Goal: Task Accomplishment & Management: Manage account settings

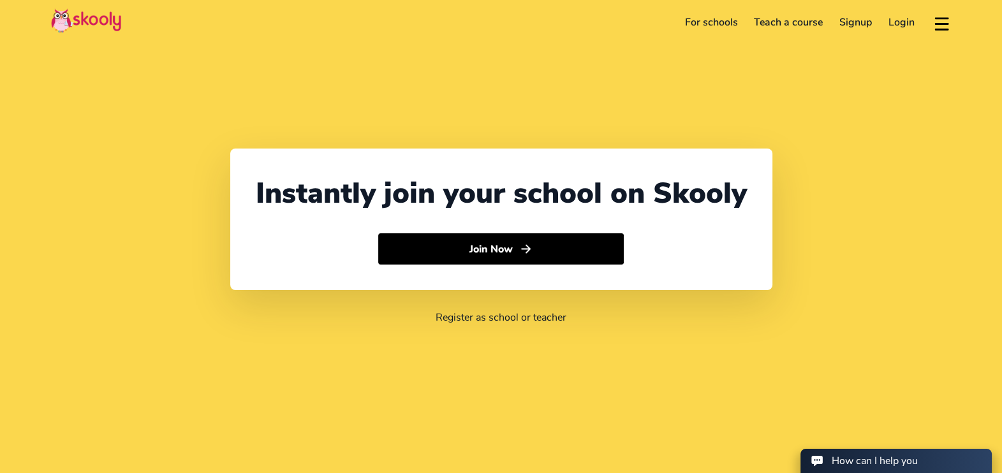
select select "44"
select select "[GEOGRAPHIC_DATA]"
select select "Europe/[GEOGRAPHIC_DATA]"
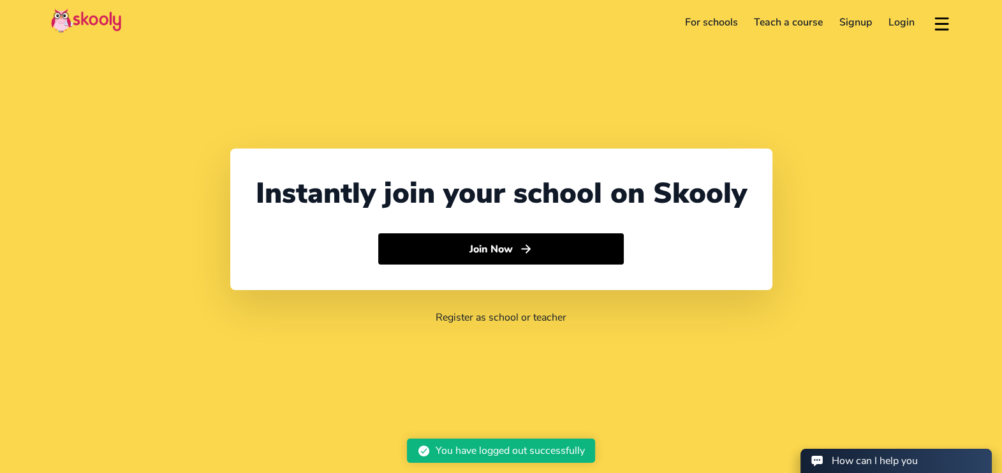
select select "44"
select select "[GEOGRAPHIC_DATA]"
select select "Europe/[GEOGRAPHIC_DATA]"
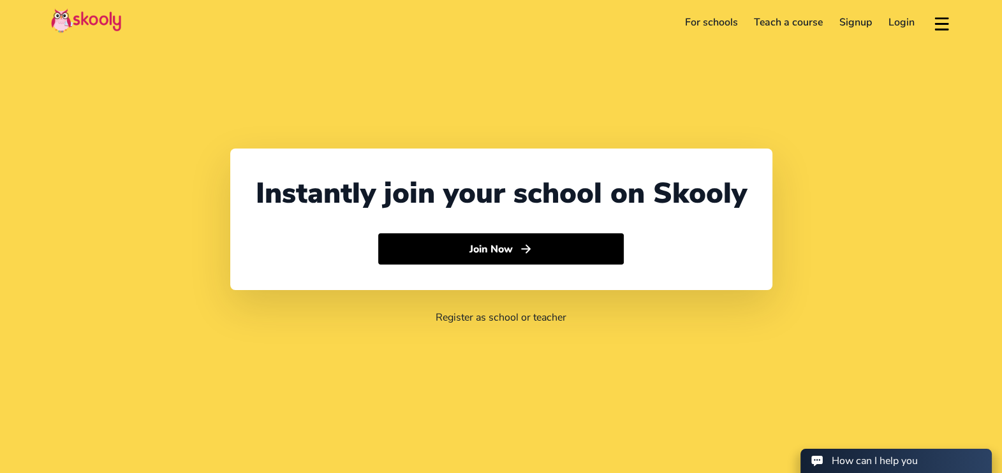
select select "44"
select select "[GEOGRAPHIC_DATA]"
select select "Europe/[GEOGRAPHIC_DATA]"
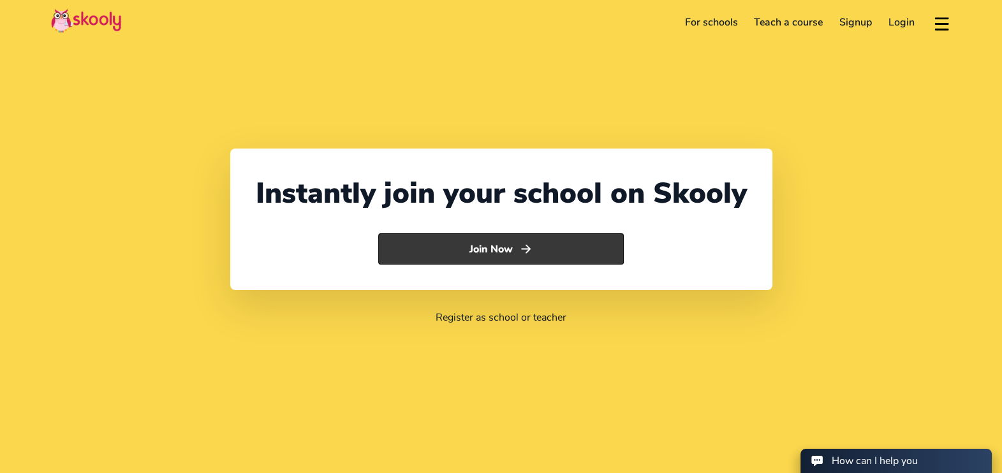
click at [506, 251] on button "Join Now" at bounding box center [501, 249] width 246 height 32
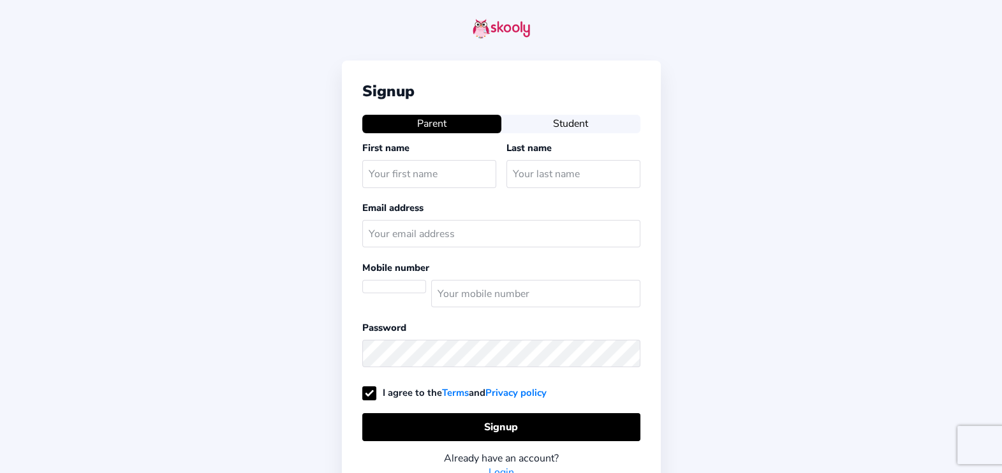
select select "GB"
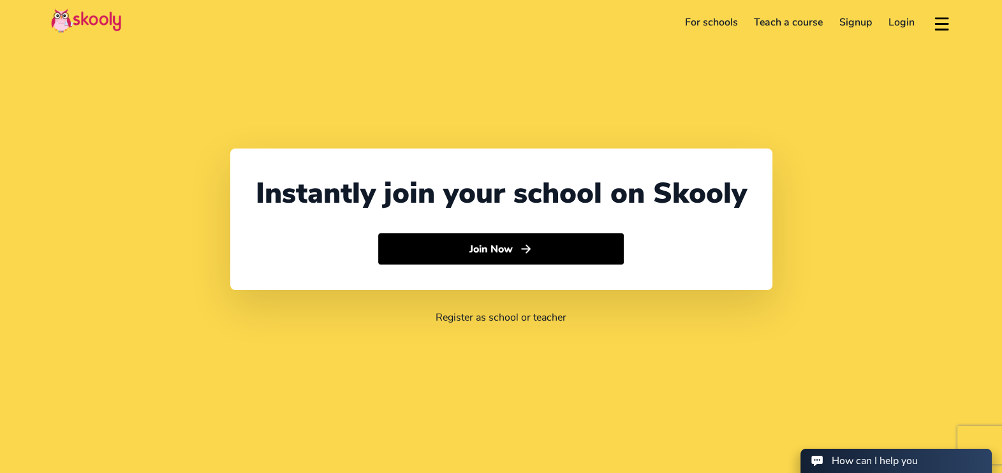
select select "44"
select select "[GEOGRAPHIC_DATA]"
select select "Europe/[GEOGRAPHIC_DATA]"
click at [902, 19] on link "Login" at bounding box center [901, 22] width 43 height 20
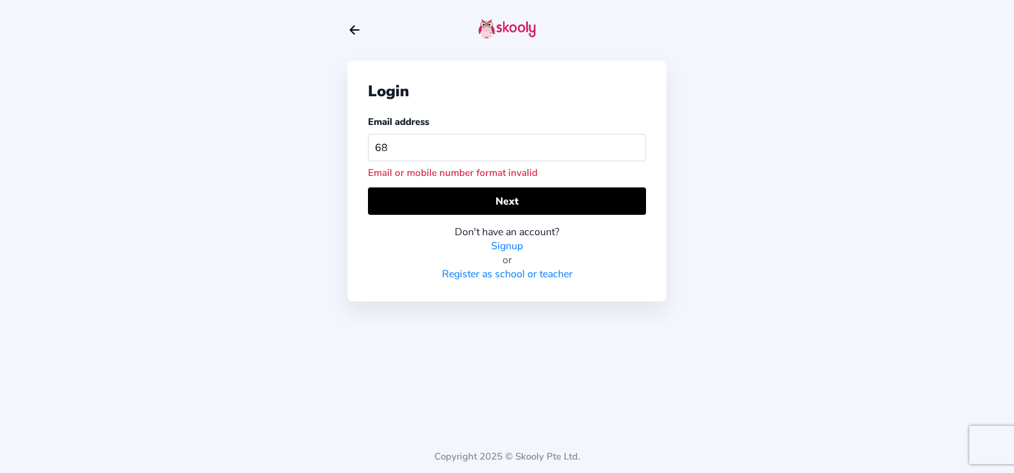
type input "[EMAIL_ADDRESS][DOMAIN_NAME]"
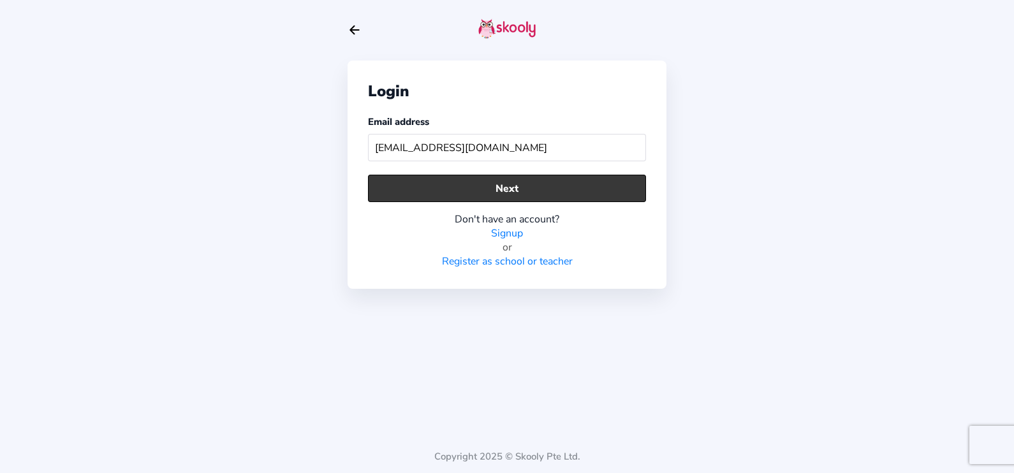
click at [510, 182] on button "Next" at bounding box center [507, 188] width 278 height 27
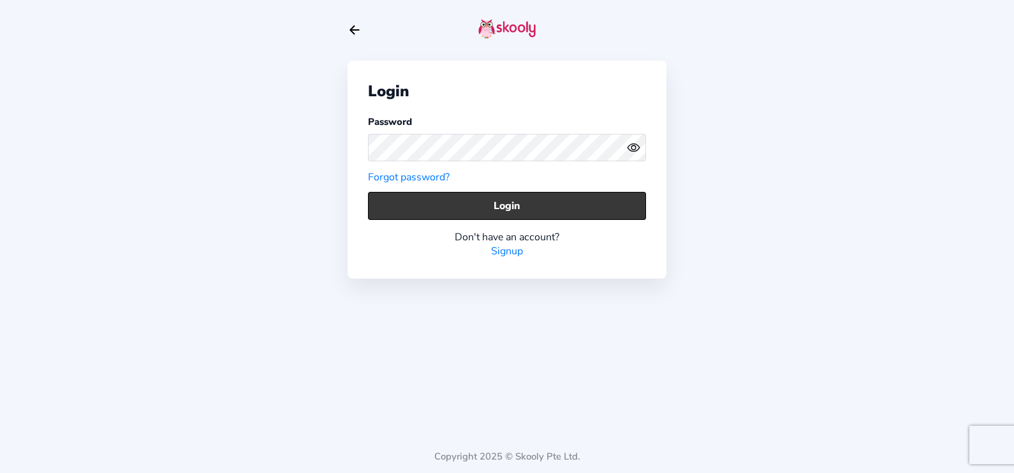
click at [532, 206] on button "Login" at bounding box center [507, 205] width 278 height 27
